Goal: Task Accomplishment & Management: Manage account settings

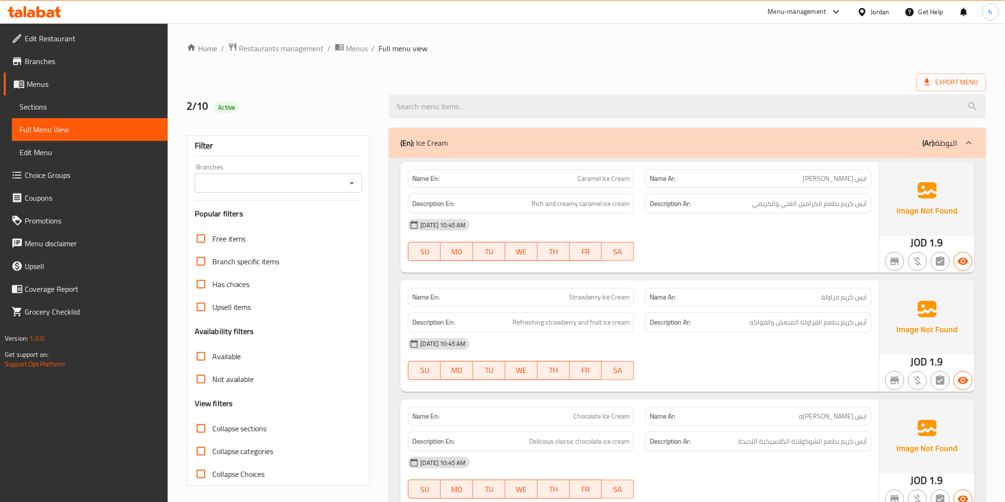
click at [47, 39] on span "Edit Restaurant" at bounding box center [92, 38] width 135 height 11
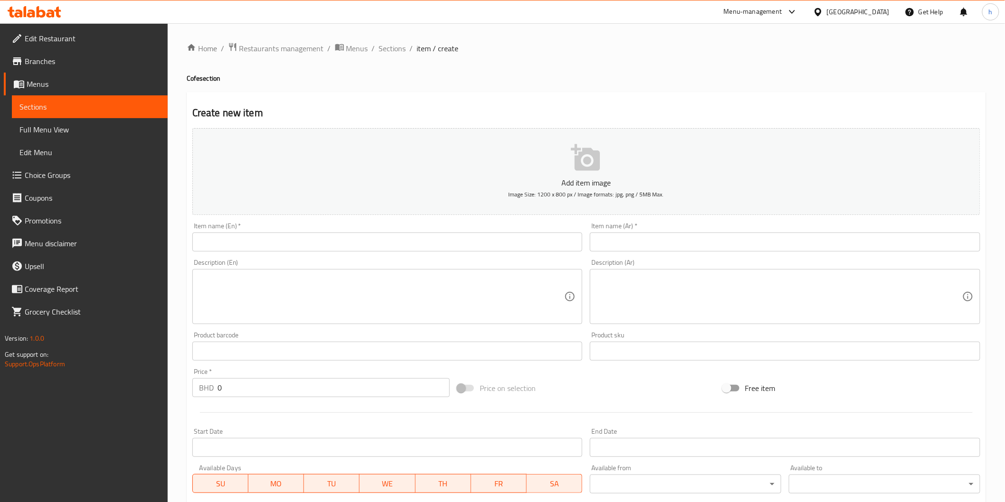
click at [61, 53] on link "Branches" at bounding box center [86, 61] width 164 height 23
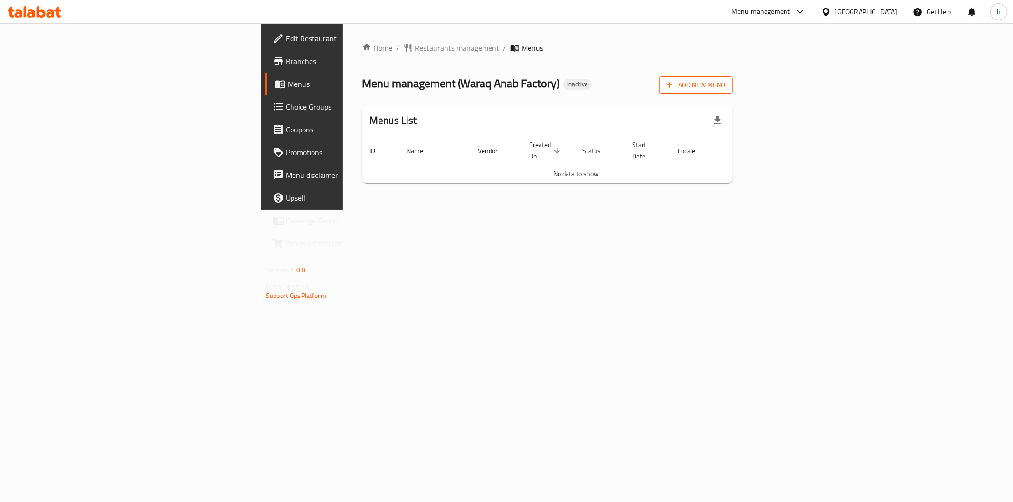
click at [725, 83] on span "Add New Menu" at bounding box center [696, 85] width 58 height 12
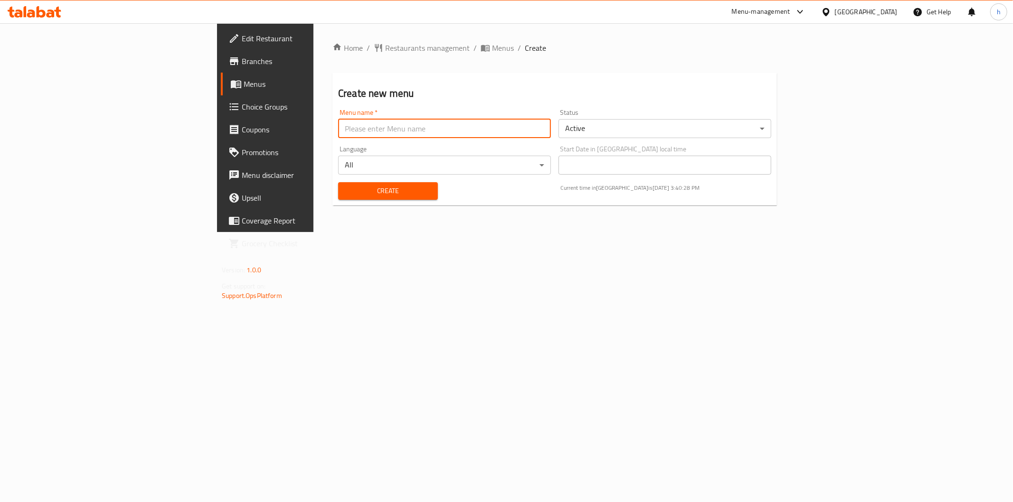
click at [390, 129] on input "text" at bounding box center [444, 128] width 213 height 19
type input "2/10"
click at [356, 187] on span "Create" at bounding box center [388, 191] width 85 height 12
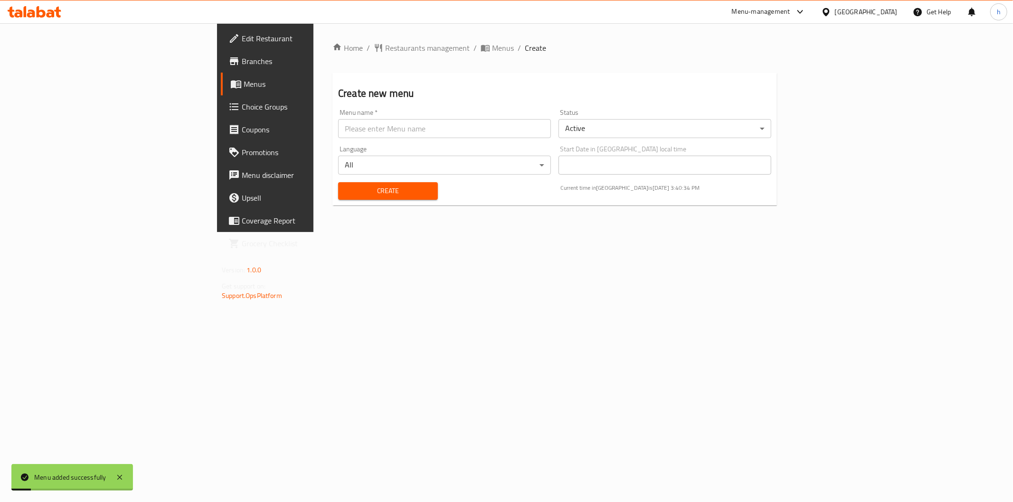
click at [244, 83] on span "Menus" at bounding box center [311, 83] width 135 height 11
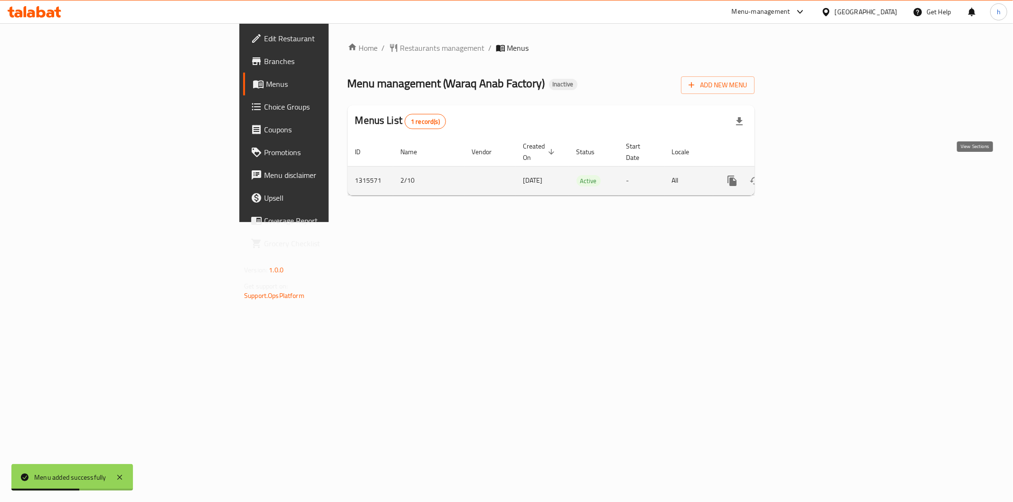
click at [812, 169] on link "enhanced table" at bounding box center [800, 180] width 23 height 23
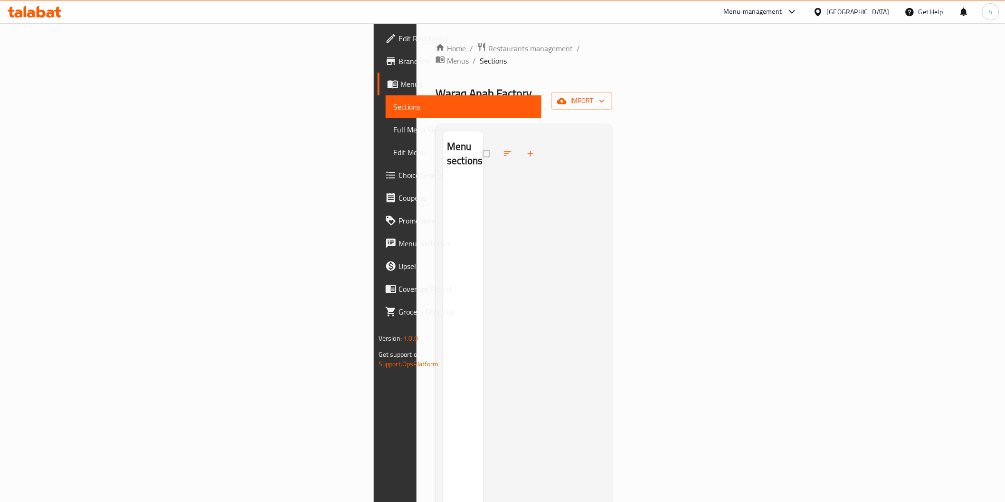
click at [398, 39] on span "Edit Restaurant" at bounding box center [465, 38] width 135 height 11
